Goal: Task Accomplishment & Management: Complete application form

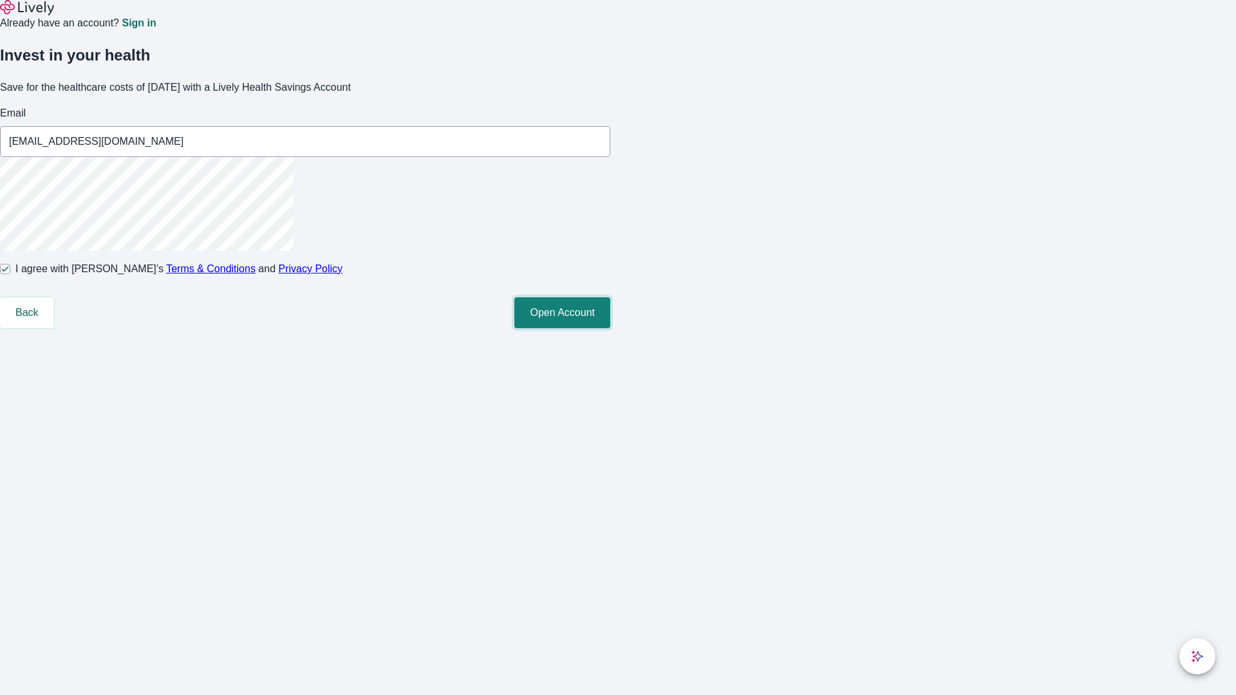
click at [610, 328] on button "Open Account" at bounding box center [562, 312] width 96 height 31
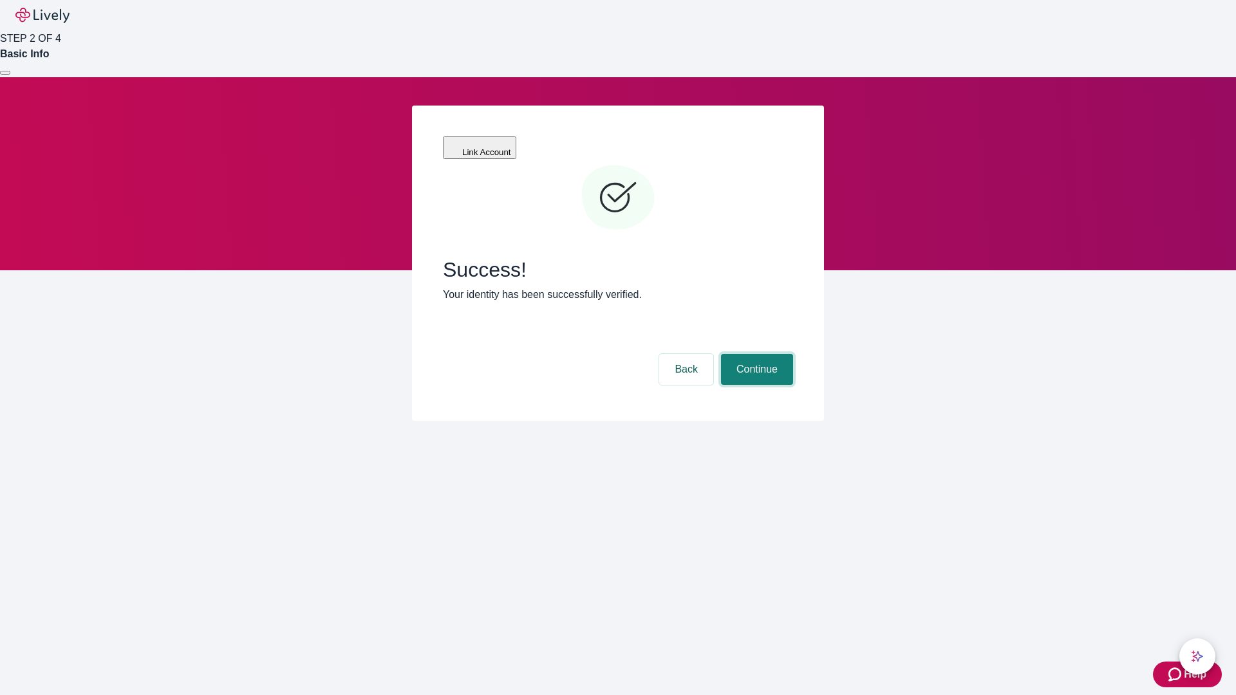
click at [755, 354] on button "Continue" at bounding box center [757, 369] width 72 height 31
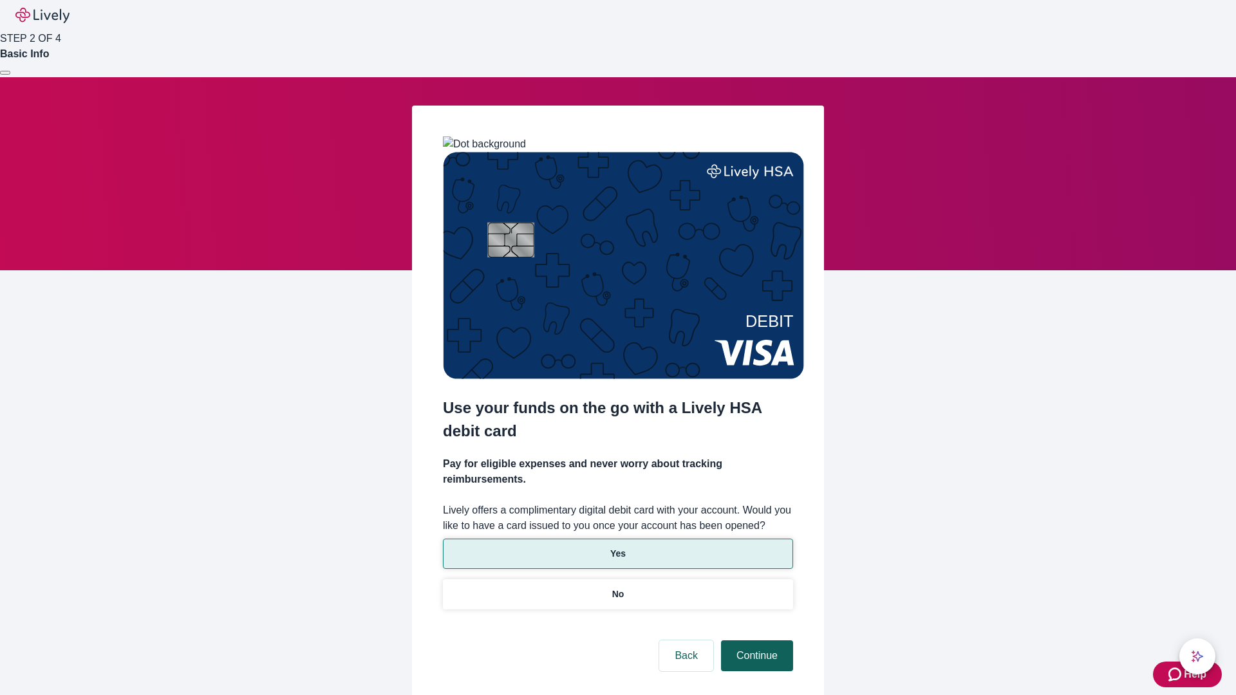
click at [617, 547] on p "Yes" at bounding box center [617, 554] width 15 height 14
click at [755, 641] on button "Continue" at bounding box center [757, 656] width 72 height 31
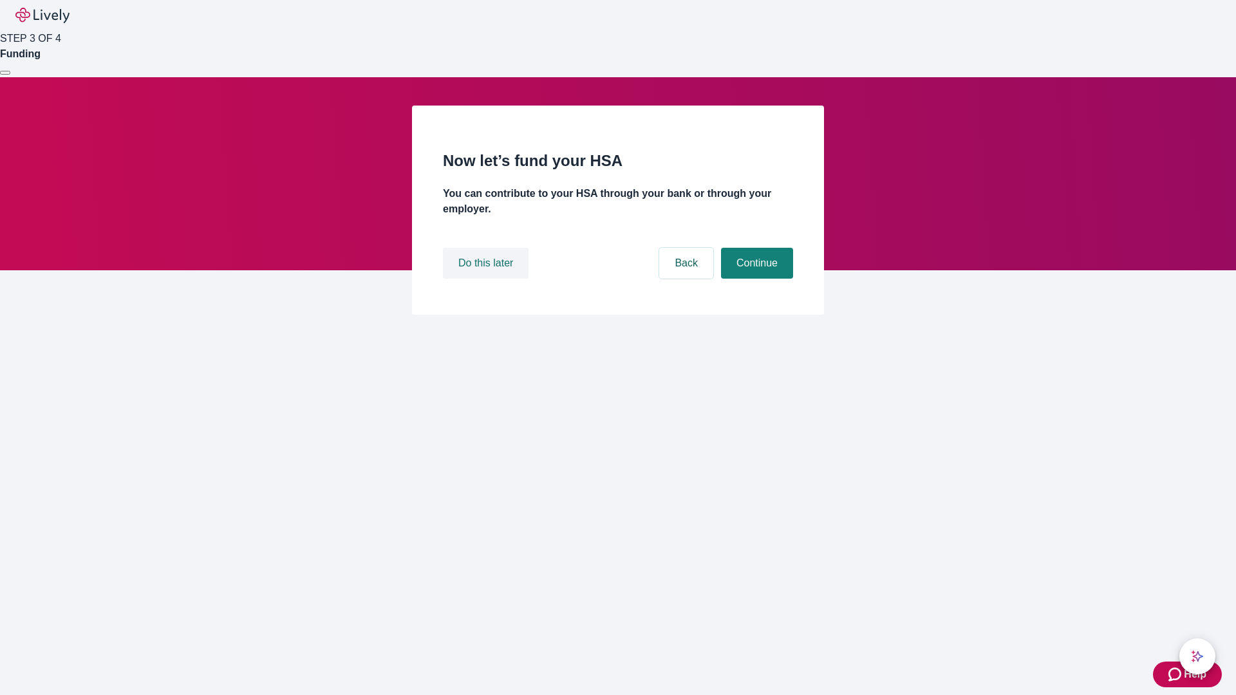
click at [487, 279] on button "Do this later" at bounding box center [486, 263] width 86 height 31
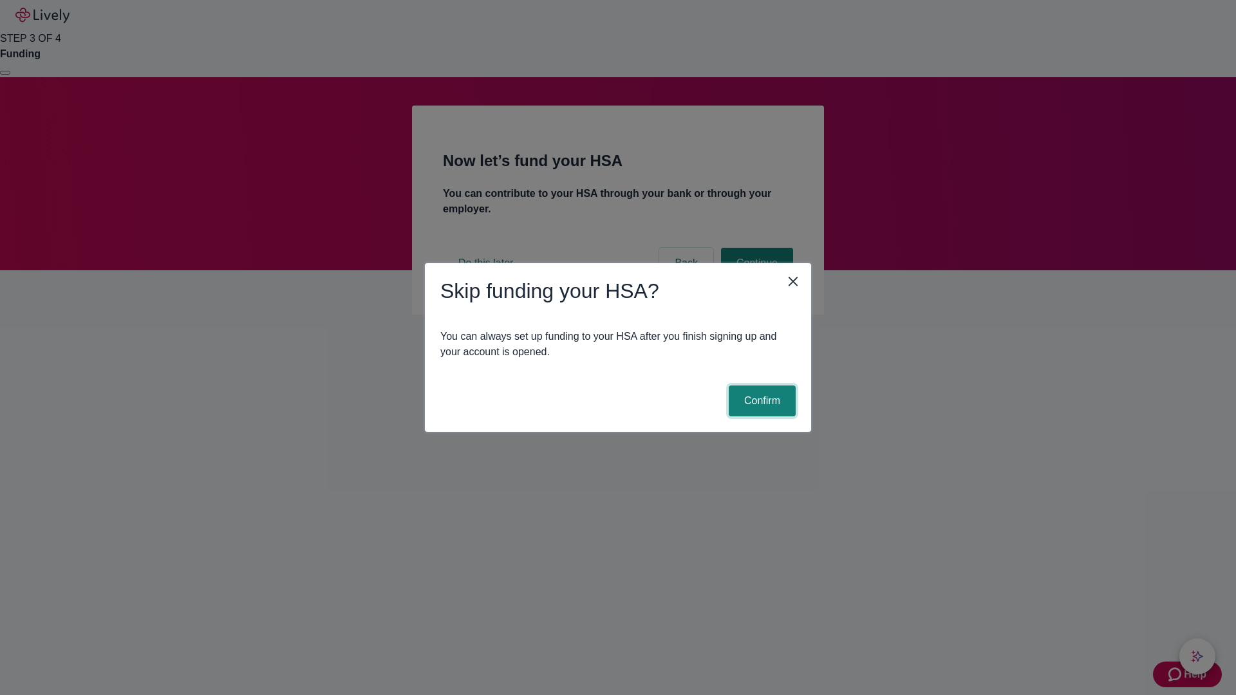
click at [760, 401] on button "Confirm" at bounding box center [762, 401] width 67 height 31
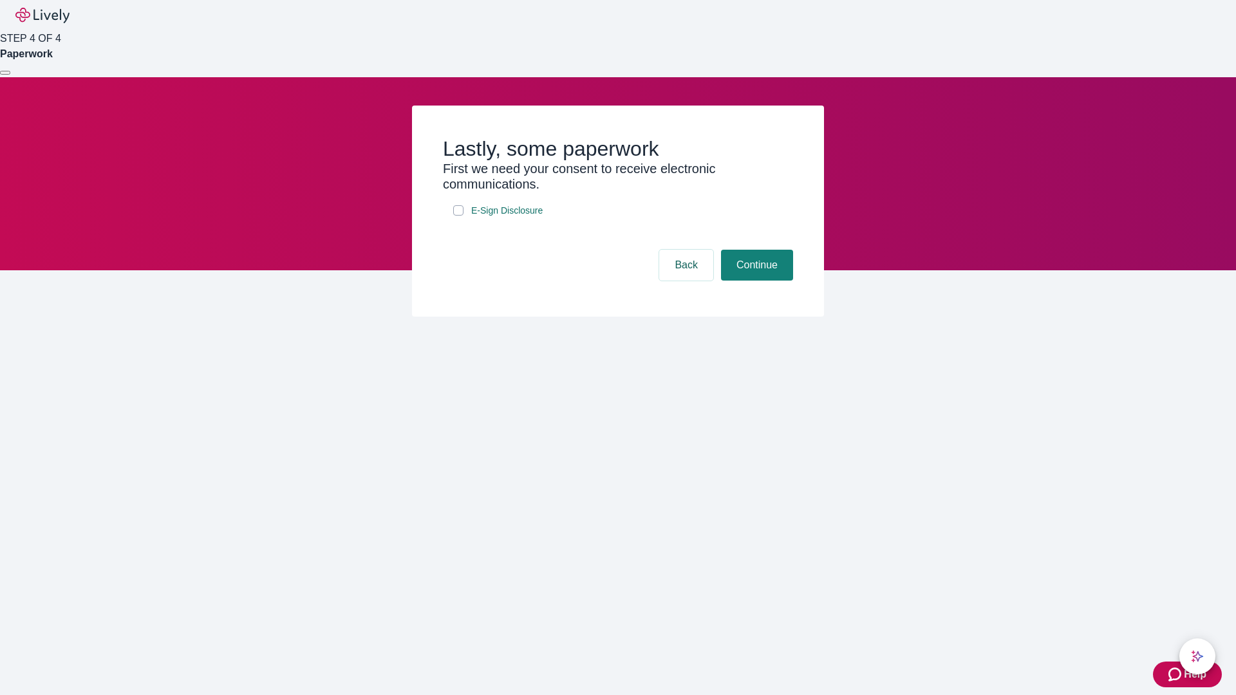
click at [458, 216] on input "E-Sign Disclosure" at bounding box center [458, 210] width 10 height 10
checkbox input "true"
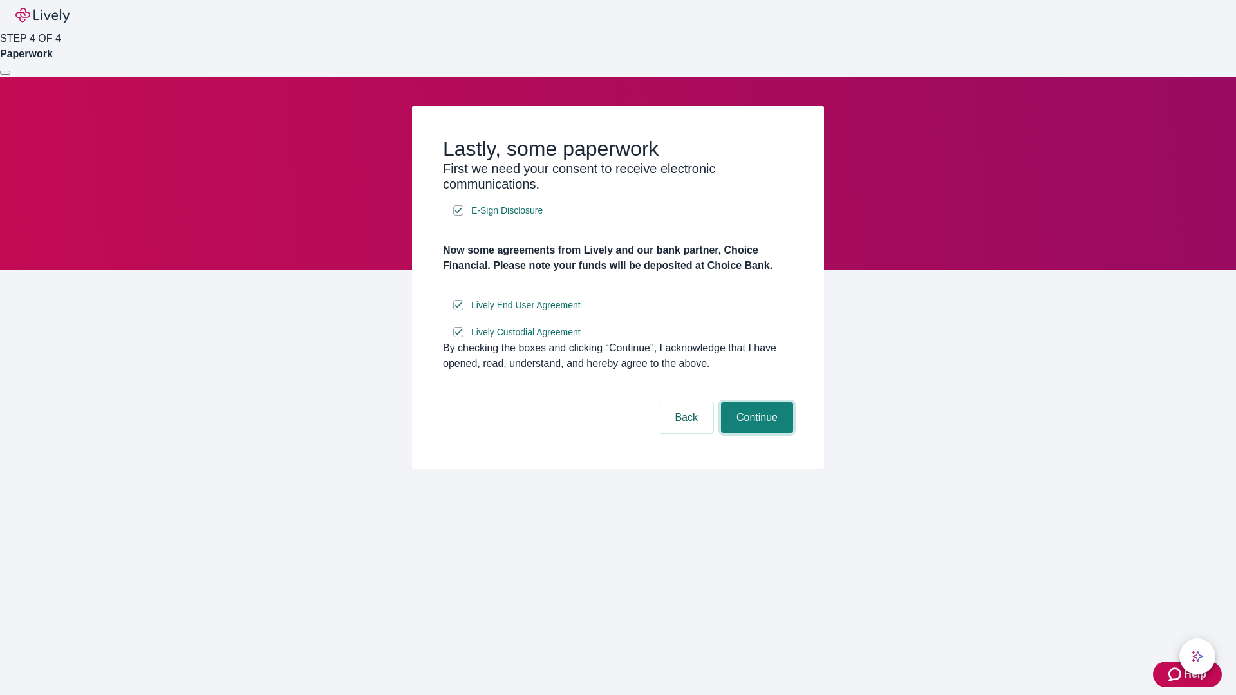
click at [755, 433] on button "Continue" at bounding box center [757, 417] width 72 height 31
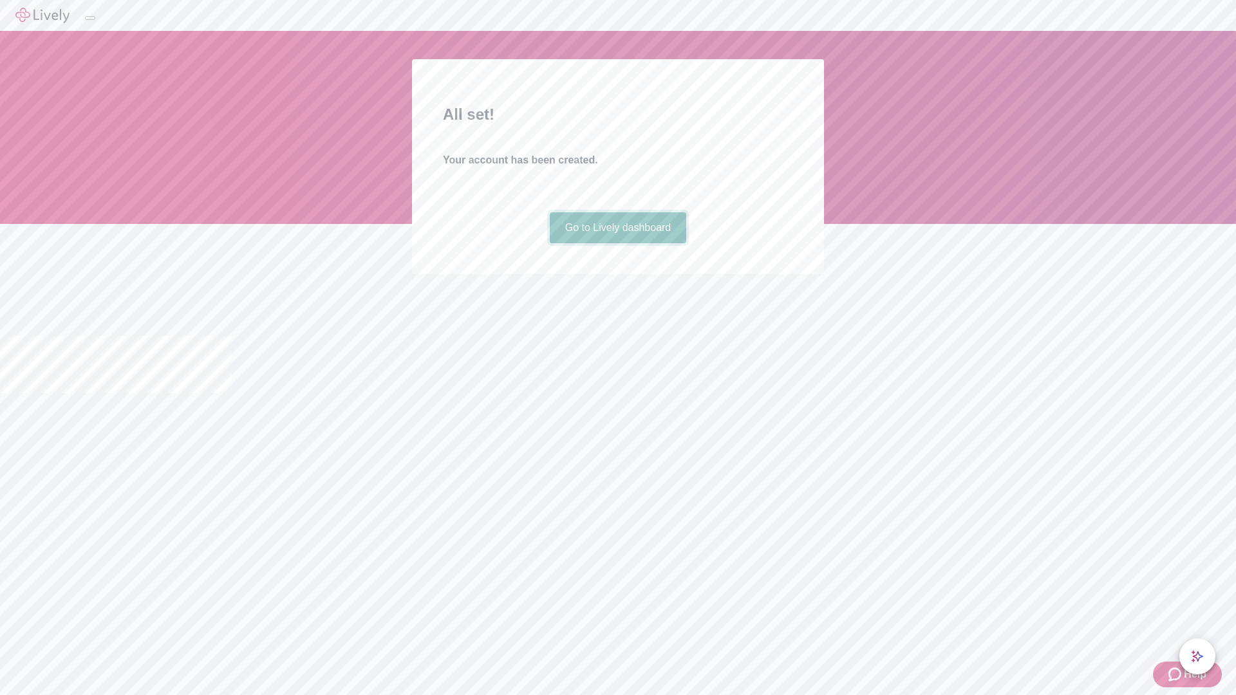
click at [617, 243] on link "Go to Lively dashboard" at bounding box center [618, 227] width 137 height 31
